Goal: Obtain resource: Download file/media

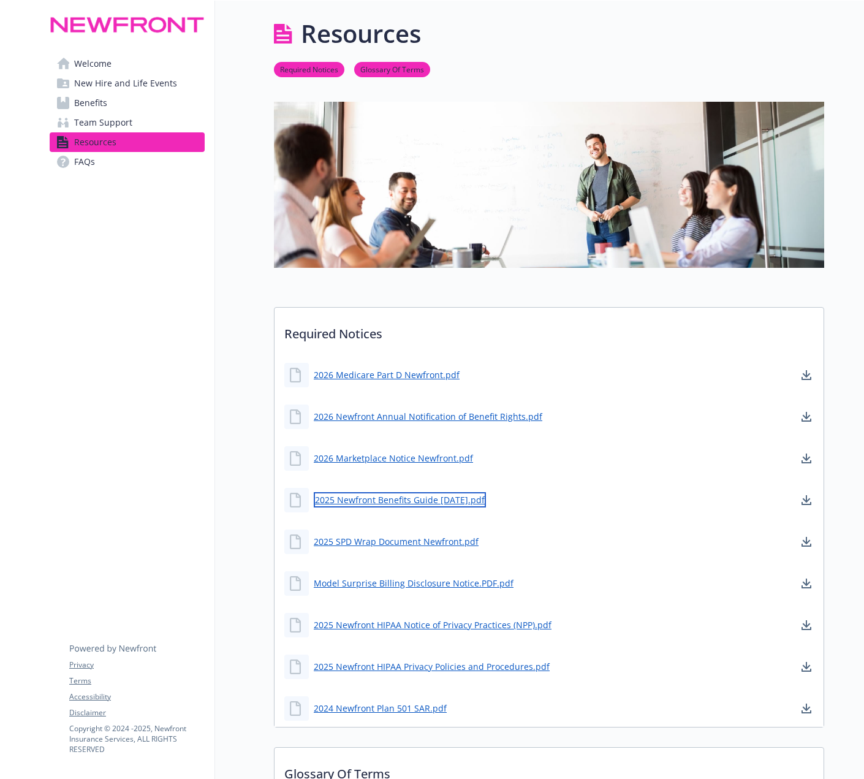
click at [401, 499] on link "2025 Newfront Benefits Guide [DATE].pdf" at bounding box center [400, 499] width 172 height 15
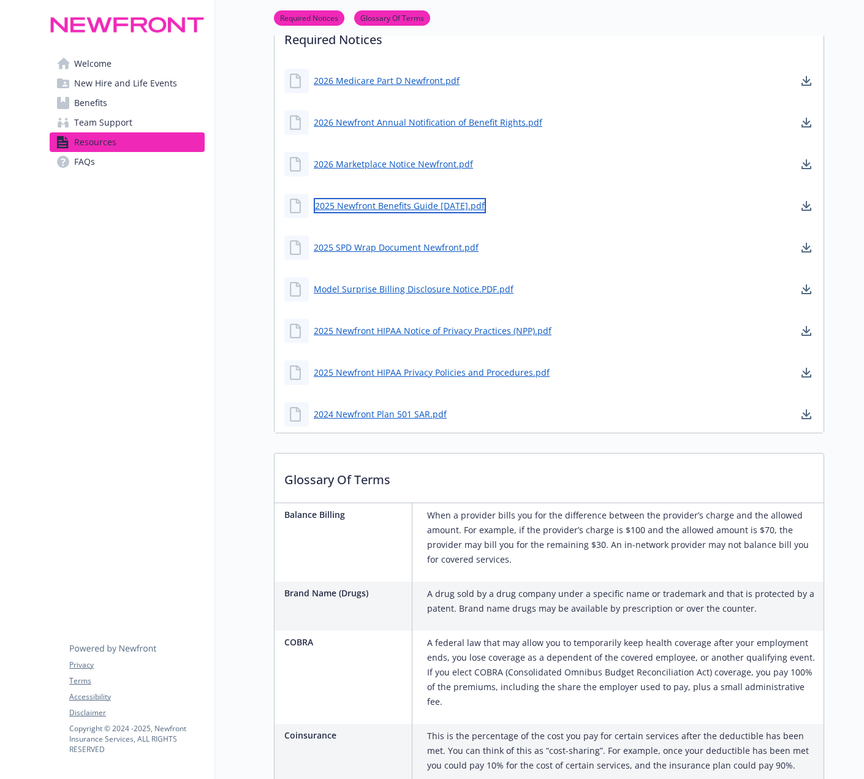
scroll to position [61, 0]
